Goal: Task Accomplishment & Management: Complete application form

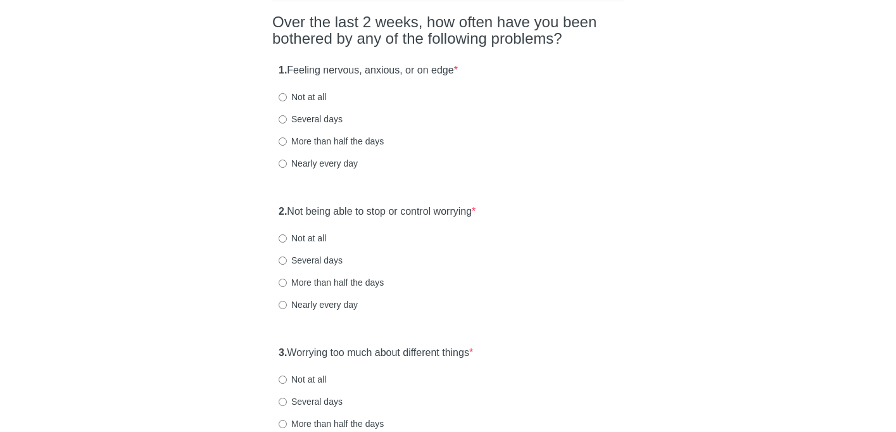
scroll to position [108, 0]
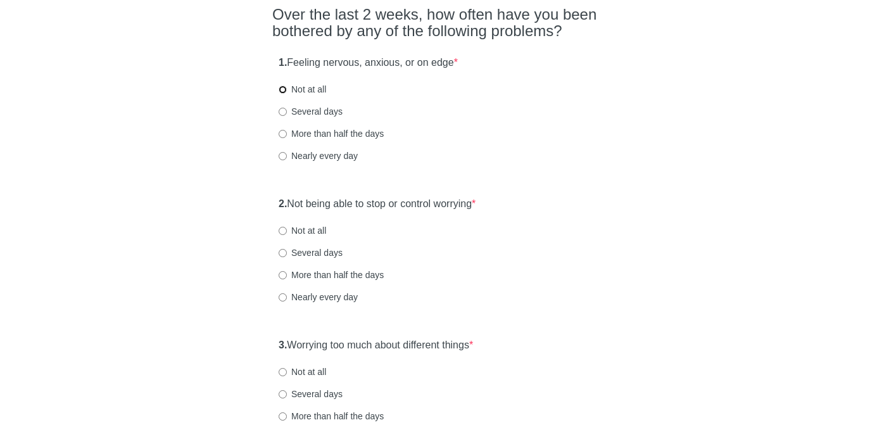
click at [283, 90] on input "Not at all" at bounding box center [283, 90] width 8 height 8
radio input "true"
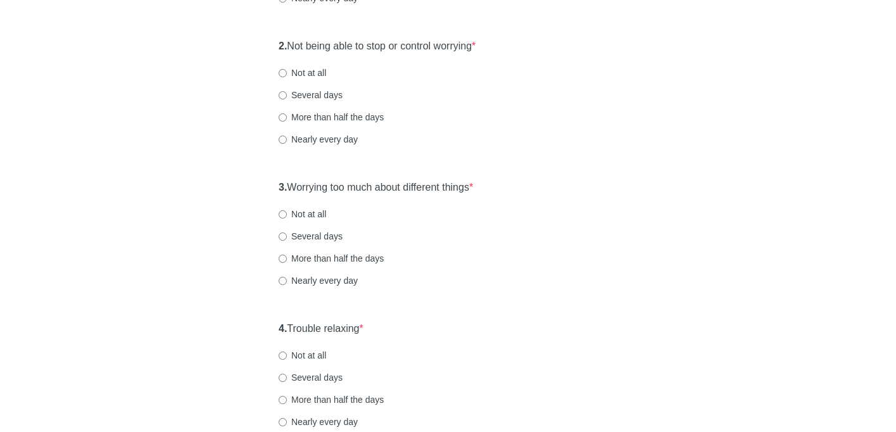
scroll to position [268, 0]
click at [283, 70] on input "Not at all" at bounding box center [283, 71] width 8 height 8
radio input "true"
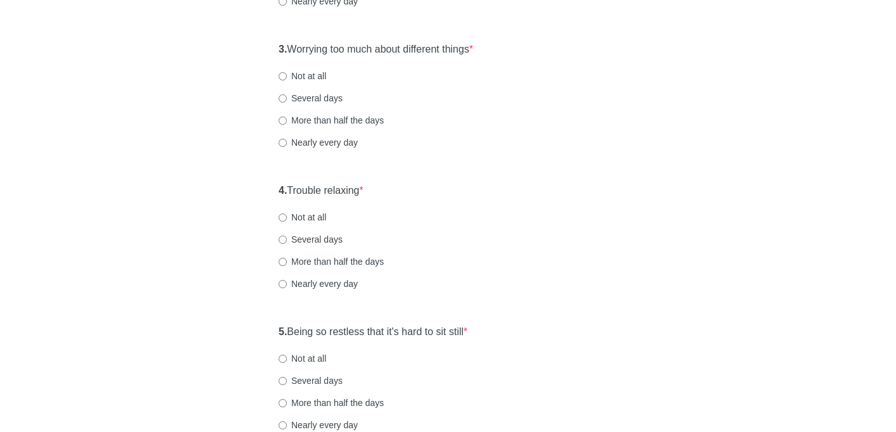
scroll to position [407, 0]
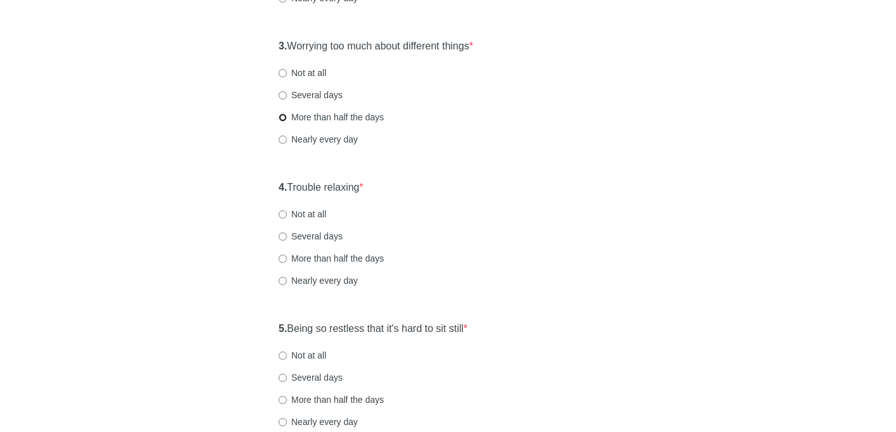
click at [283, 117] on input "More than half the days" at bounding box center [283, 117] width 8 height 8
radio input "true"
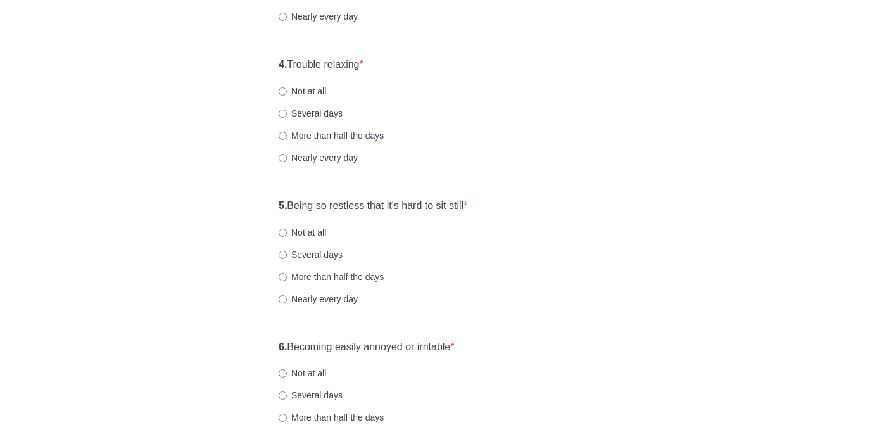
scroll to position [542, 0]
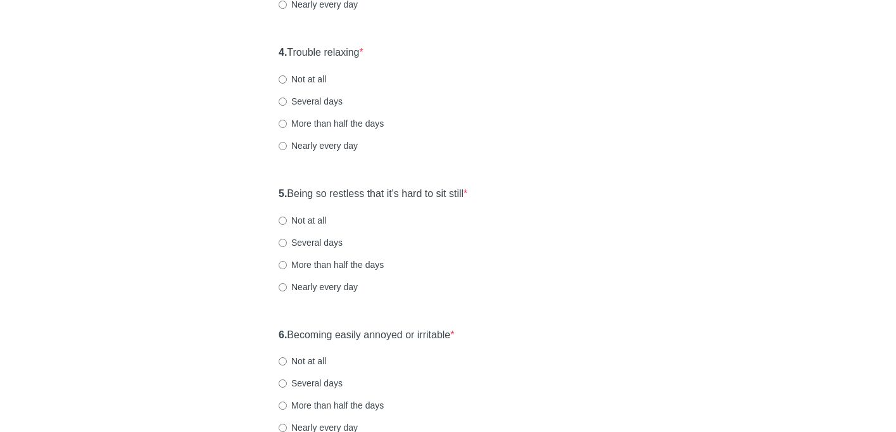
click at [284, 127] on label "More than half the days" at bounding box center [331, 123] width 105 height 13
click at [284, 127] on input "More than half the days" at bounding box center [283, 124] width 8 height 8
radio input "true"
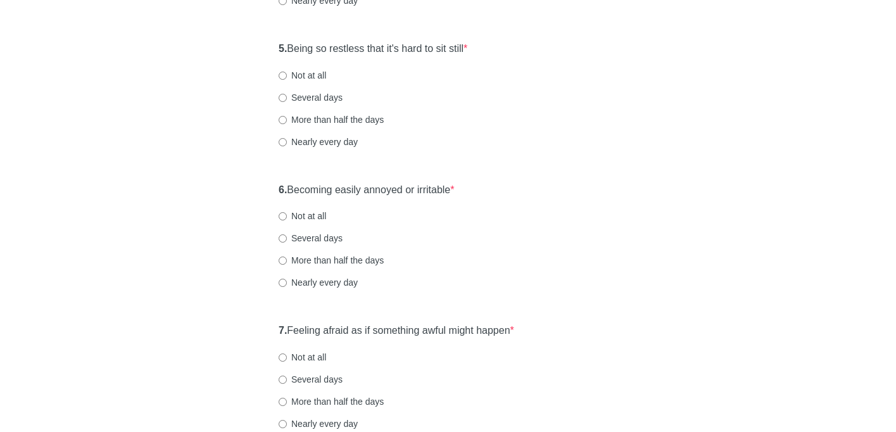
scroll to position [695, 0]
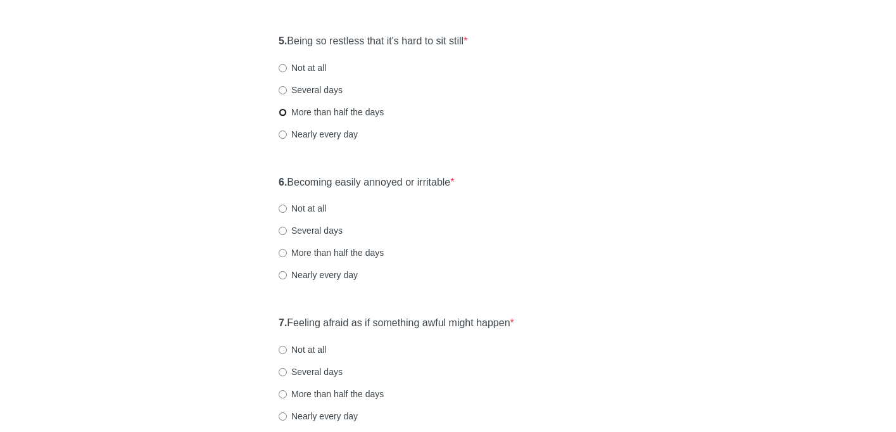
click at [283, 113] on input "More than half the days" at bounding box center [283, 112] width 8 height 8
radio input "true"
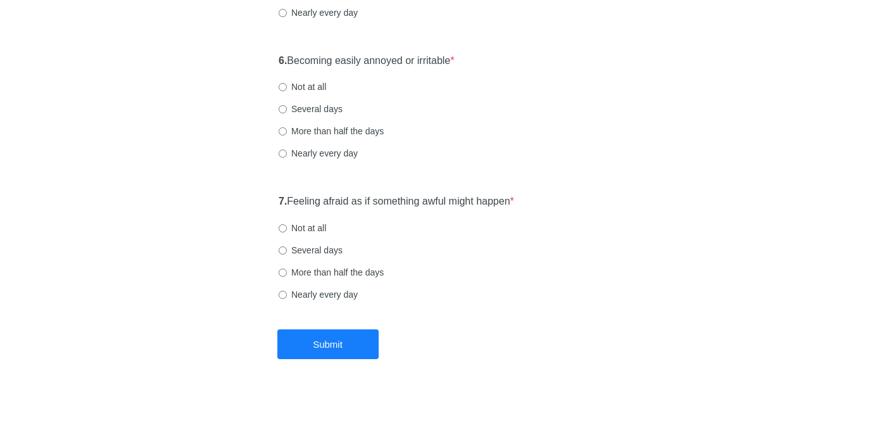
scroll to position [818, 0]
click at [283, 86] on input "Not at all" at bounding box center [283, 86] width 8 height 8
radio input "true"
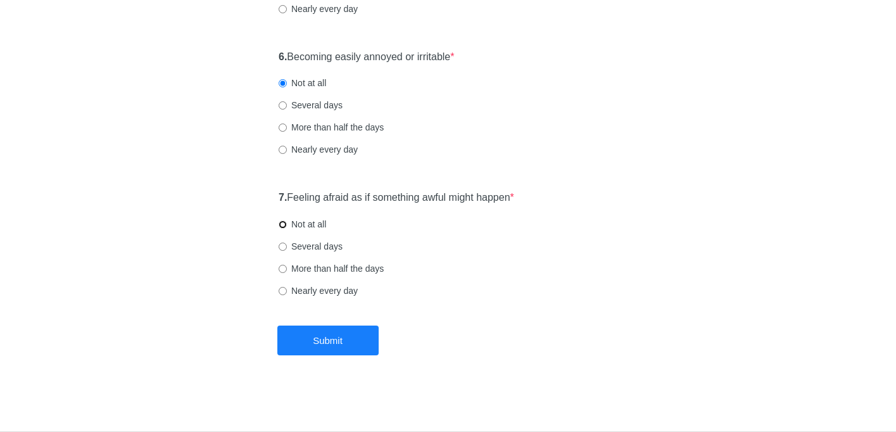
click at [283, 226] on input "Not at all" at bounding box center [283, 224] width 8 height 8
radio input "true"
click at [330, 343] on button "Submit" at bounding box center [327, 341] width 101 height 30
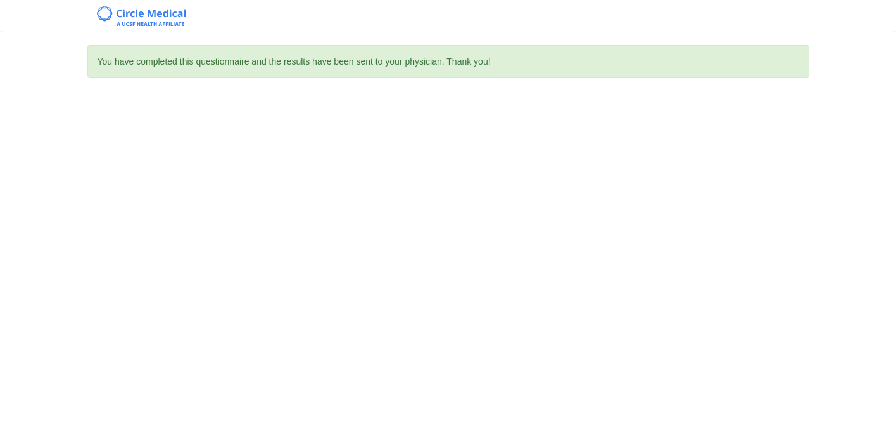
scroll to position [0, 0]
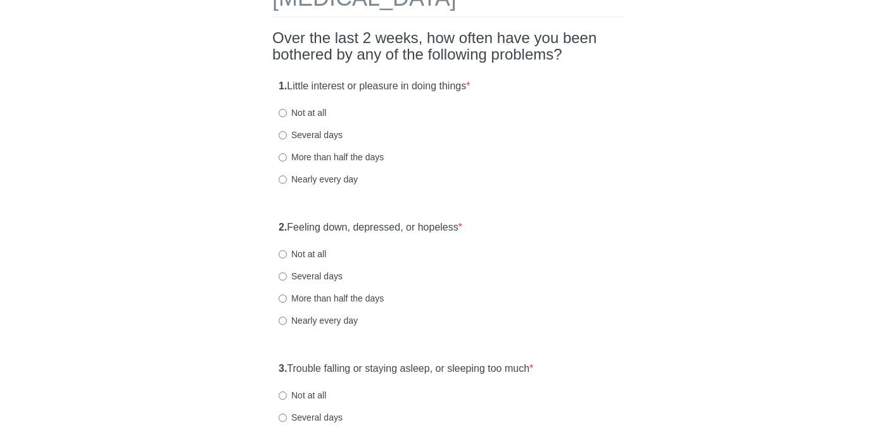
scroll to position [89, 0]
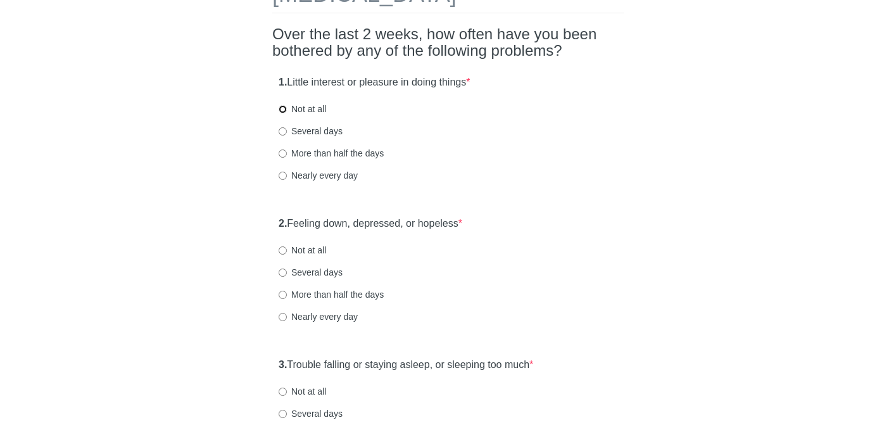
click at [285, 107] on input "Not at all" at bounding box center [283, 109] width 8 height 8
radio input "true"
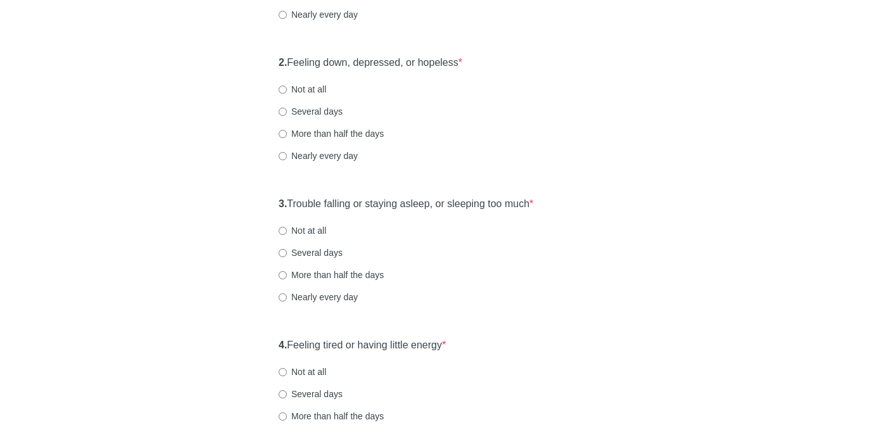
scroll to position [251, 0]
click at [283, 88] on input "Not at all" at bounding box center [283, 88] width 8 height 8
radio input "true"
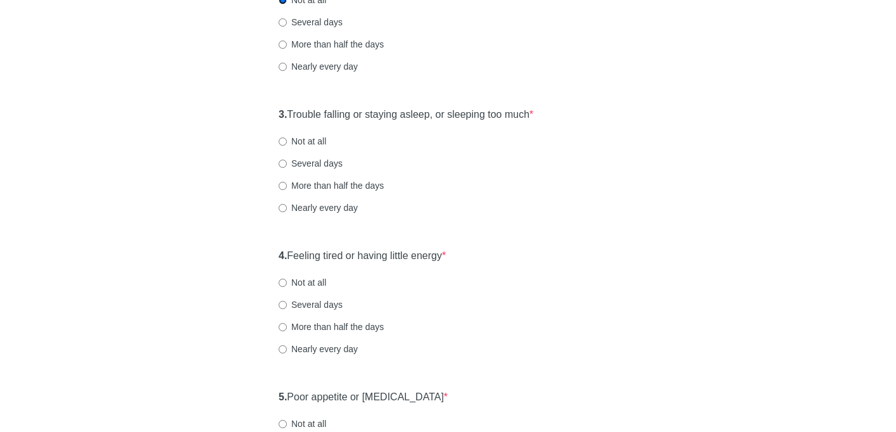
scroll to position [343, 0]
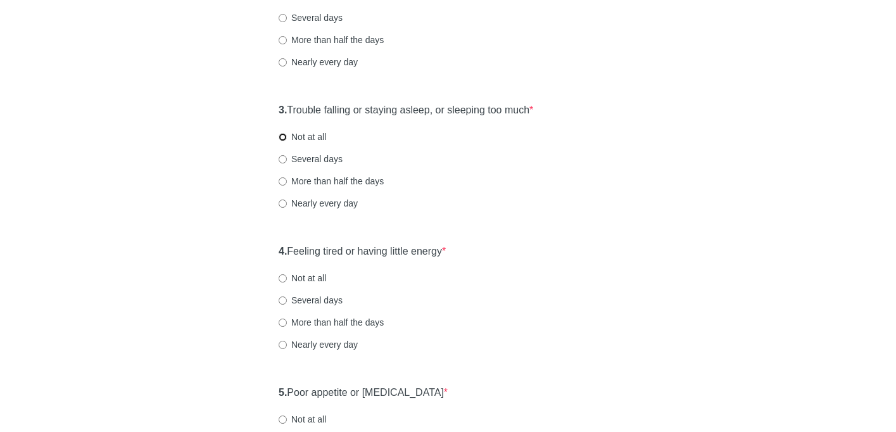
click at [284, 134] on input "Not at all" at bounding box center [283, 137] width 8 height 8
radio input "true"
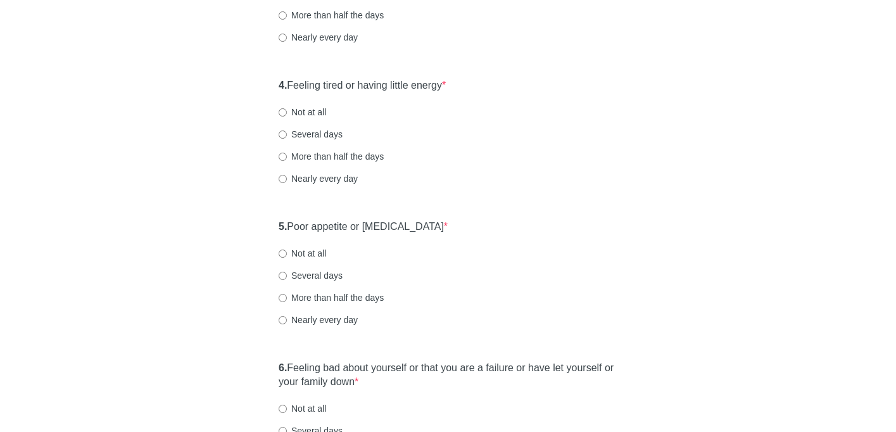
scroll to position [512, 0]
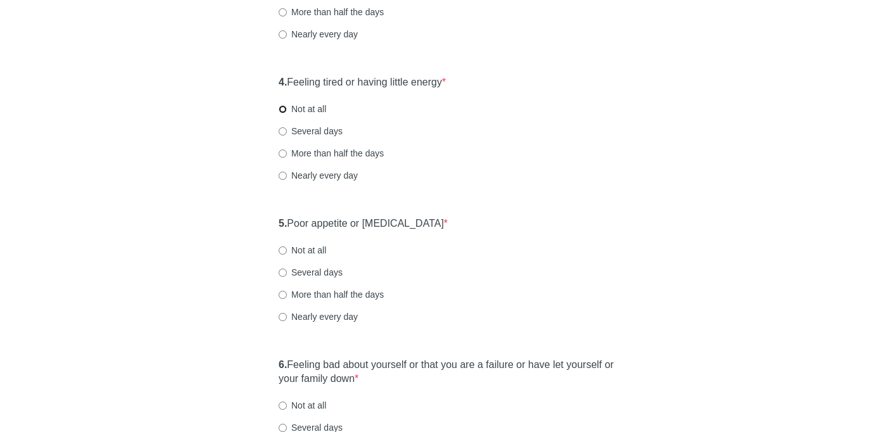
click at [281, 109] on input "Not at all" at bounding box center [283, 109] width 8 height 8
radio input "true"
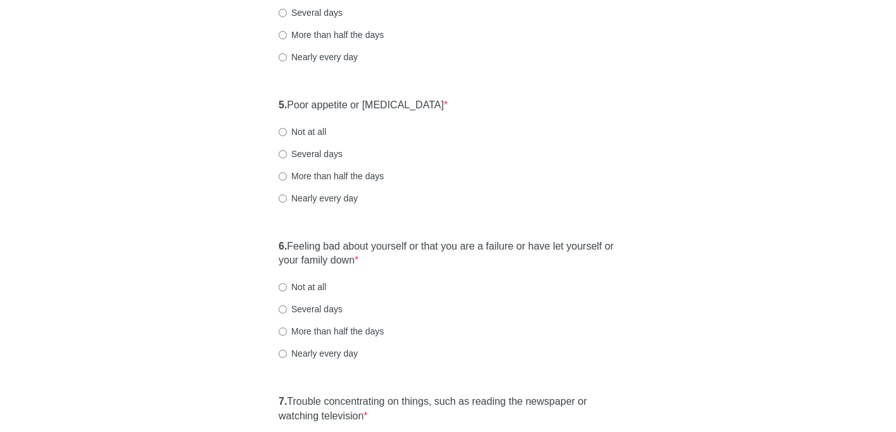
scroll to position [636, 0]
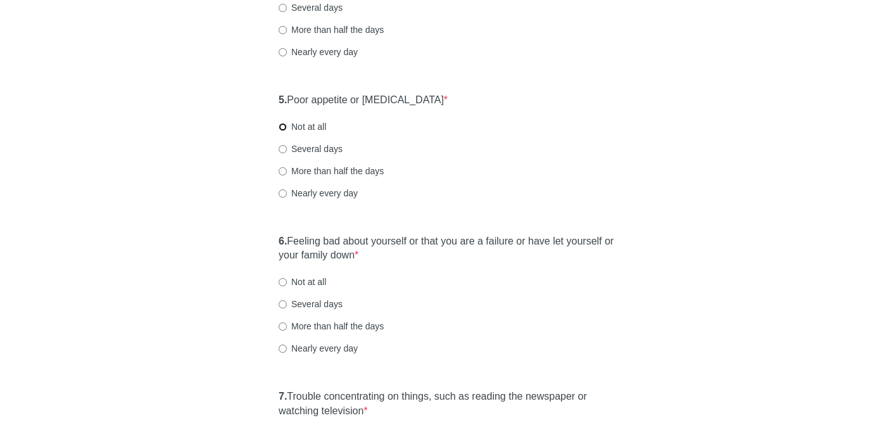
click at [283, 125] on input "Not at all" at bounding box center [283, 127] width 8 height 8
radio input "true"
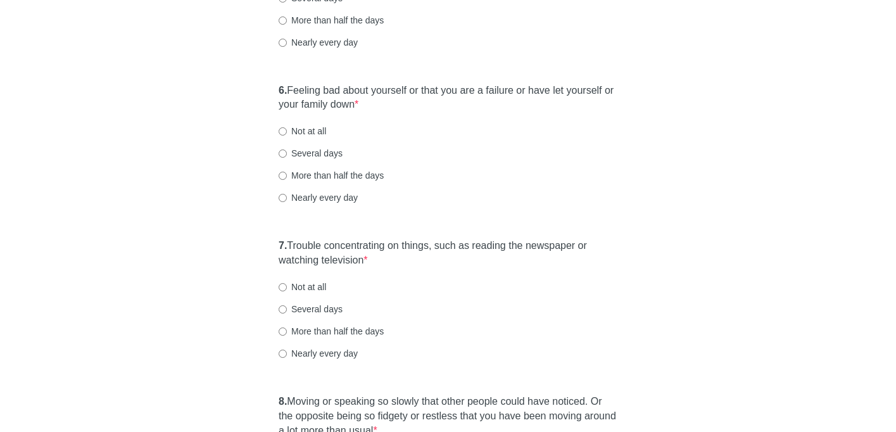
scroll to position [790, 0]
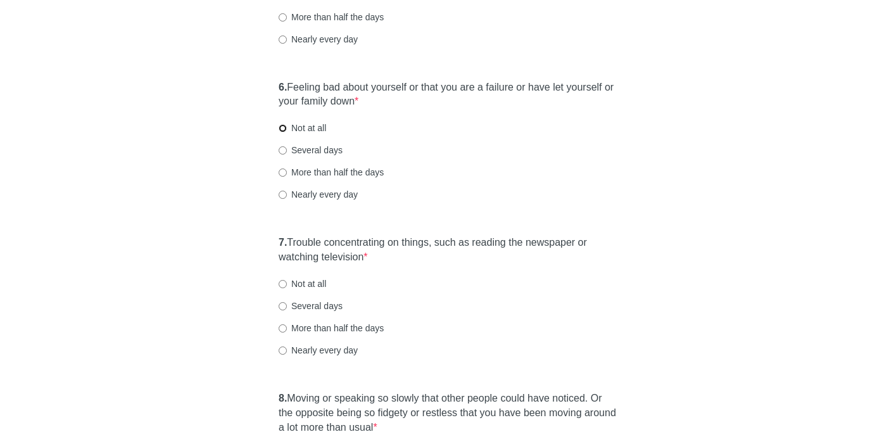
click at [284, 129] on input "Not at all" at bounding box center [283, 128] width 8 height 8
radio input "true"
click at [282, 284] on input "Not at all" at bounding box center [283, 284] width 8 height 8
radio input "true"
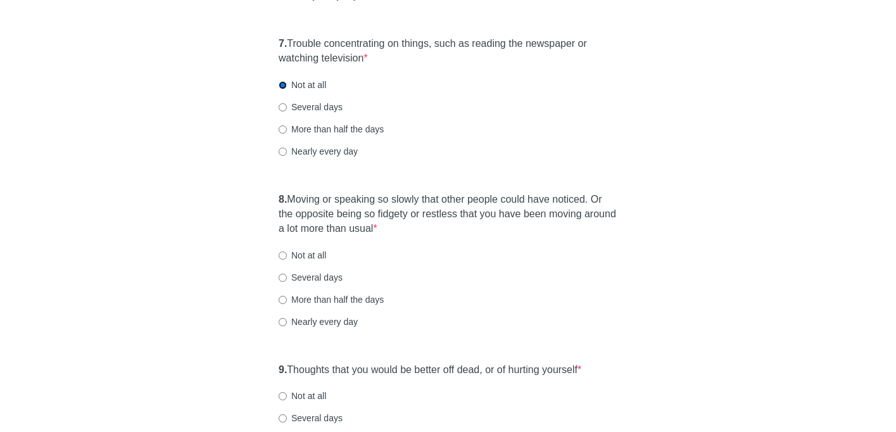
scroll to position [992, 0]
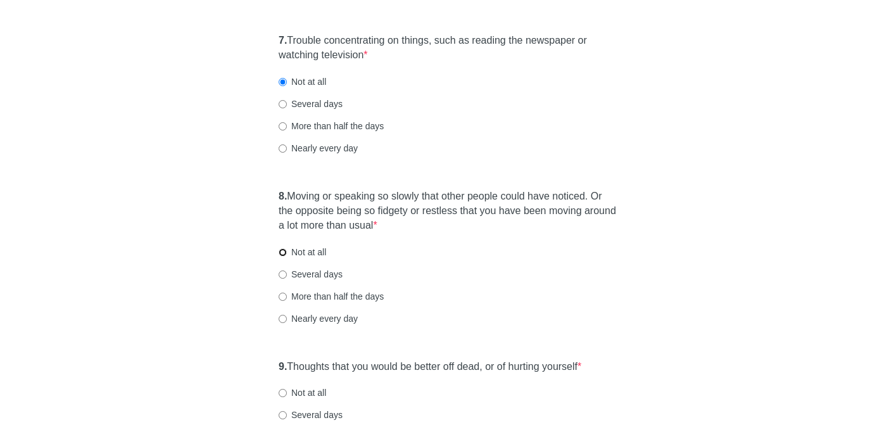
click at [280, 248] on input "Not at all" at bounding box center [283, 252] width 8 height 8
radio input "true"
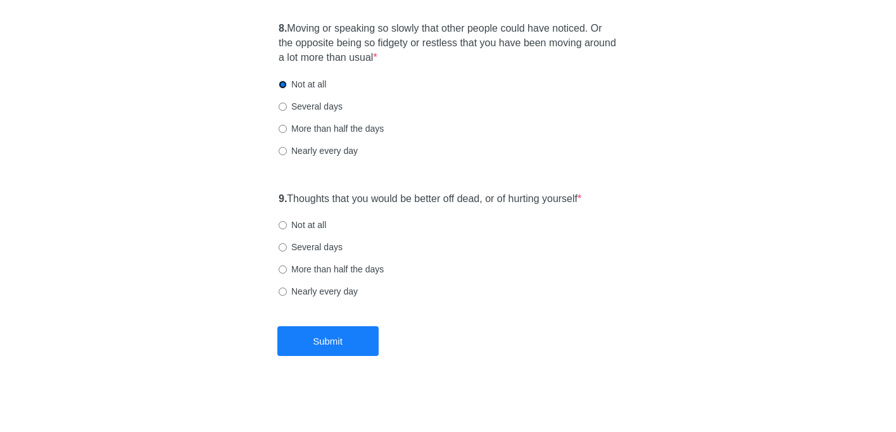
scroll to position [1160, 0]
click at [283, 105] on input "Several days" at bounding box center [283, 106] width 8 height 8
radio input "true"
click at [283, 130] on input "More than half the days" at bounding box center [283, 128] width 8 height 8
radio input "true"
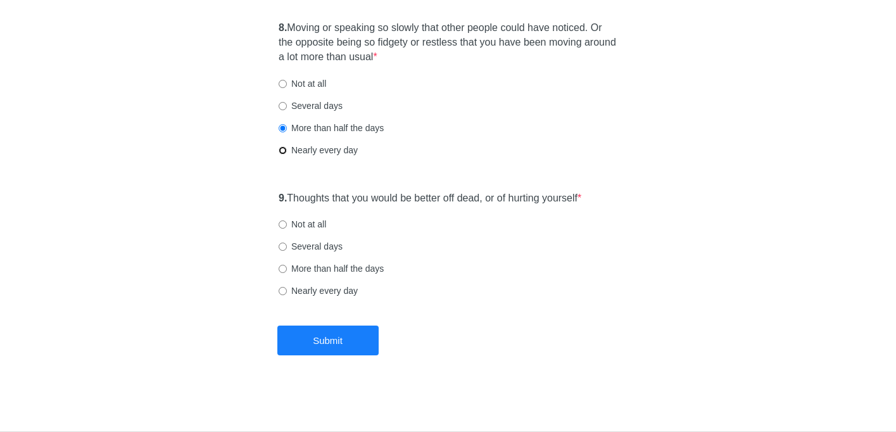
click at [283, 149] on input "Nearly every day" at bounding box center [283, 150] width 8 height 8
radio input "true"
click at [282, 225] on input "Not at all" at bounding box center [283, 224] width 8 height 8
radio input "true"
click at [326, 340] on button "Submit" at bounding box center [327, 341] width 101 height 30
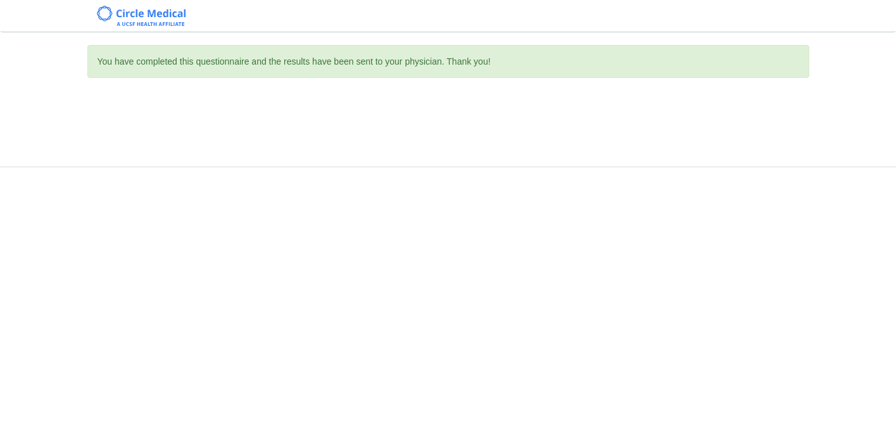
scroll to position [0, 0]
